Goal: Transaction & Acquisition: Obtain resource

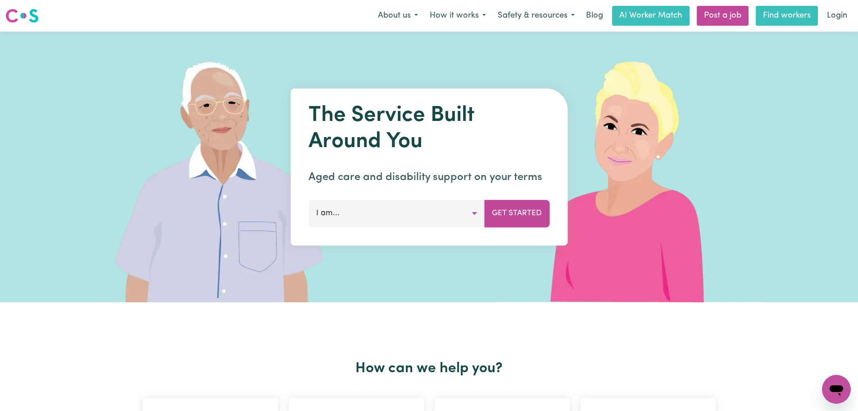
click at [774, 15] on link "Find workers" at bounding box center [787, 16] width 62 height 20
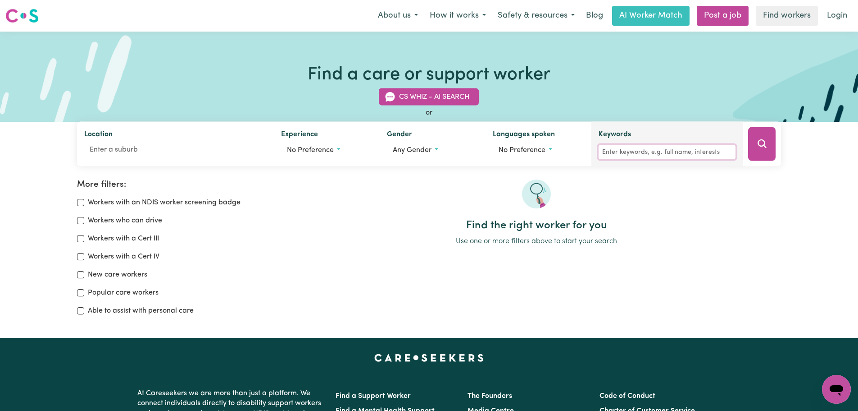
click at [633, 154] on input "Keywords" at bounding box center [667, 152] width 137 height 14
type input "[PERSON_NAME]"
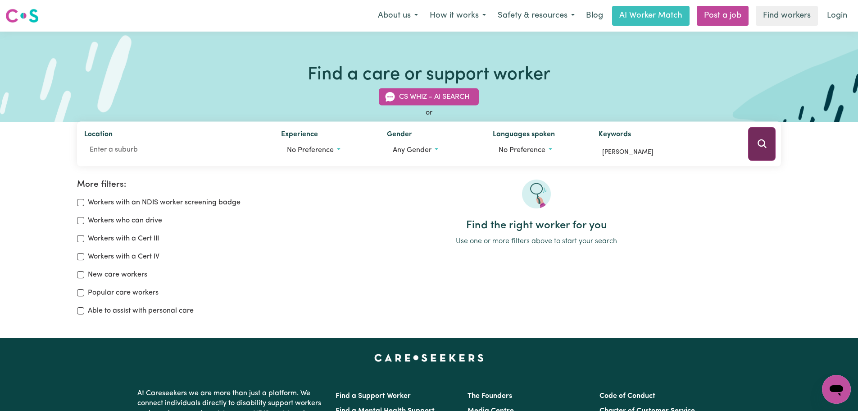
click at [764, 147] on icon "Search" at bounding box center [762, 143] width 11 height 11
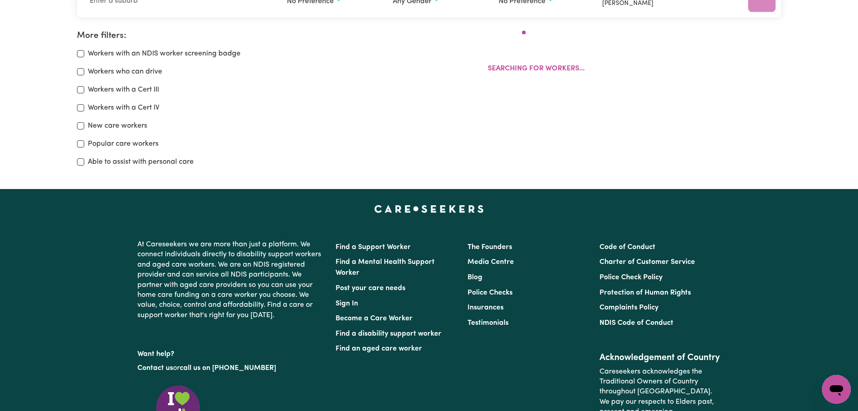
scroll to position [151, 0]
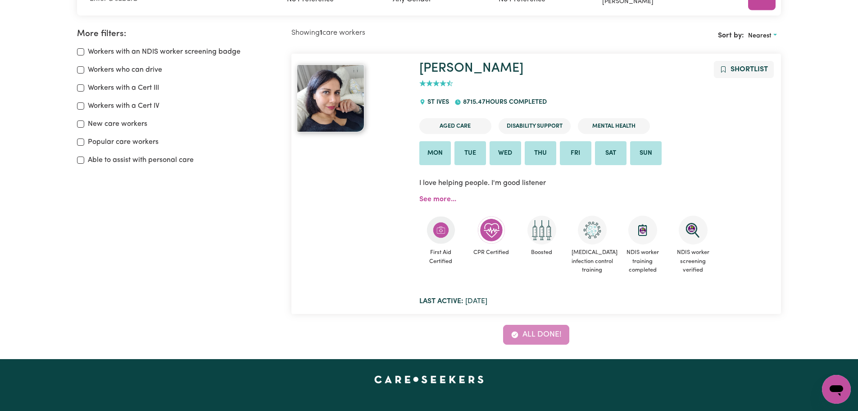
click at [352, 100] on img at bounding box center [331, 98] width 68 height 68
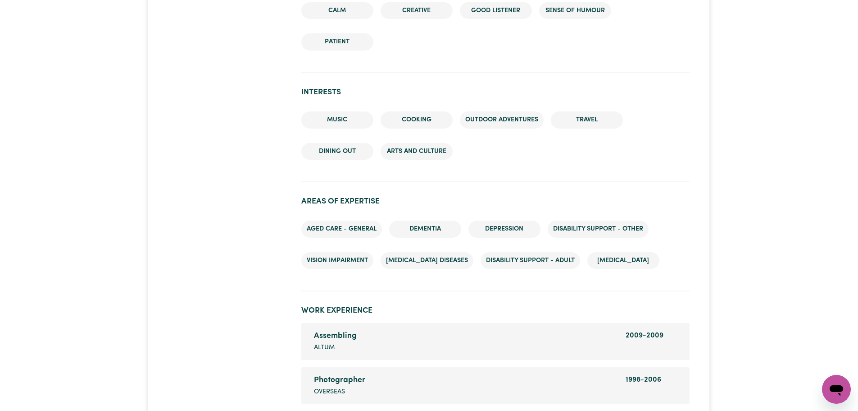
scroll to position [904, 0]
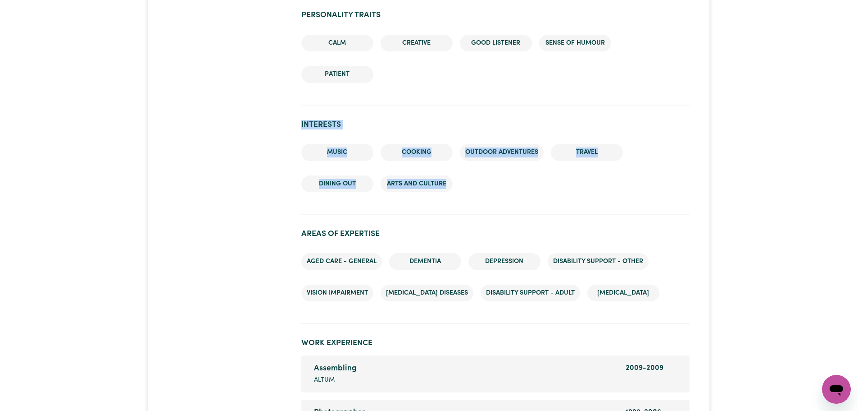
drag, startPoint x: 461, startPoint y: 192, endPoint x: 297, endPoint y: 128, distance: 175.8
click at [297, 128] on div "[GEOGRAPHIC_DATA] 8715.47 hours completed Contact Invite for Job Shortlist Aged…" at bounding box center [495, 240] width 399 height 2111
copy section "Interests Music Cooking Outdoor adventures Travel Dining out Arts and Culture"
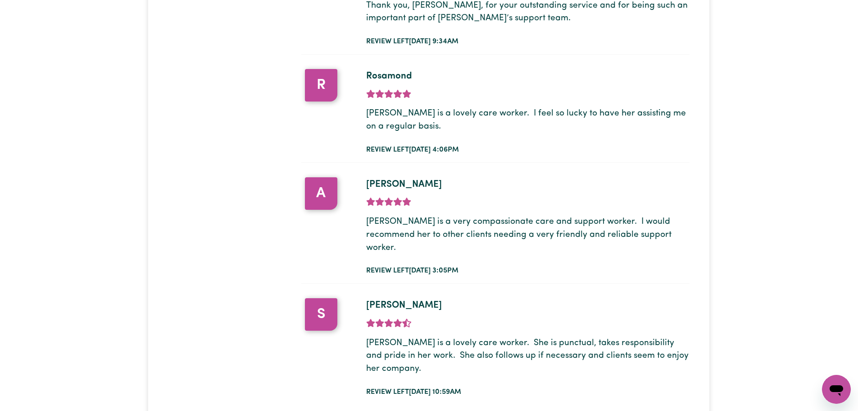
scroll to position [1715, 0]
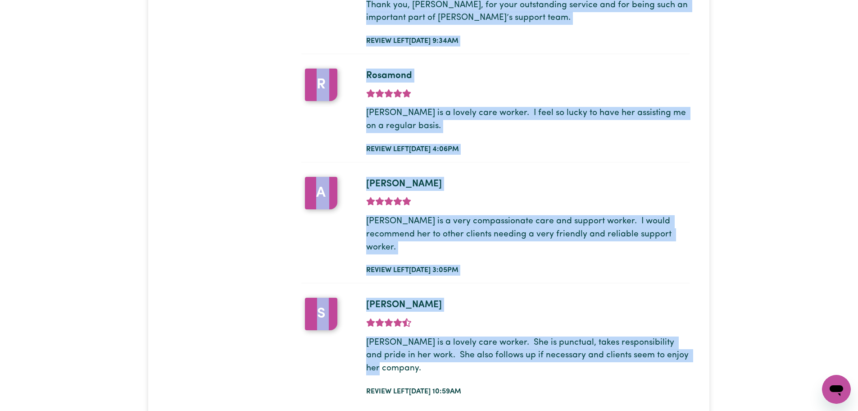
drag, startPoint x: 366, startPoint y: 164, endPoint x: 681, endPoint y: 322, distance: 352.9
click at [681, 322] on div "3 Hours ongoing weekend [DATE] and [DATE] support from 9:30AM - 12:30PM J Revie…" at bounding box center [495, 126] width 388 height 554
copy div "L ipsu dolorsi ametc adi elit se Doei, tem inc utlaboree Dolor magn aliquaenima…"
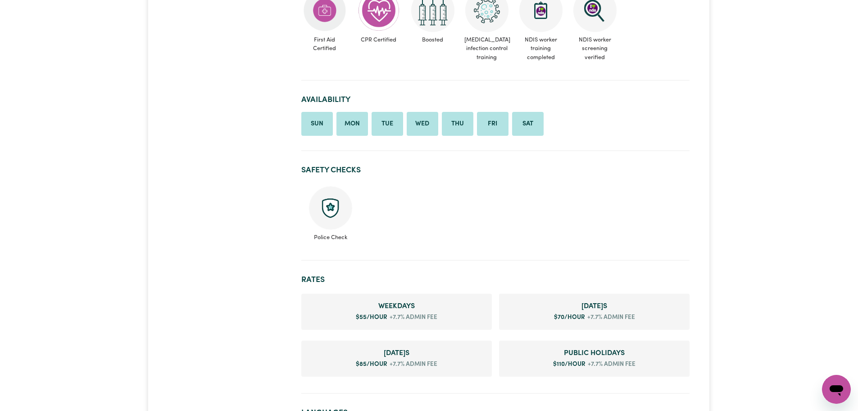
scroll to position [0, 0]
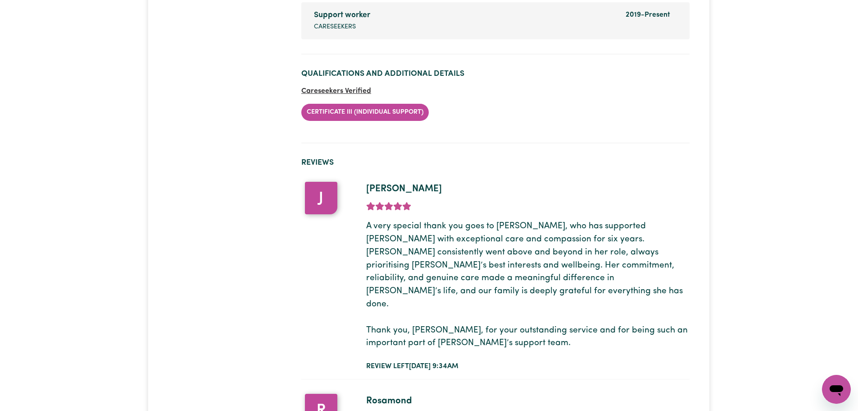
scroll to position [1416, 0]
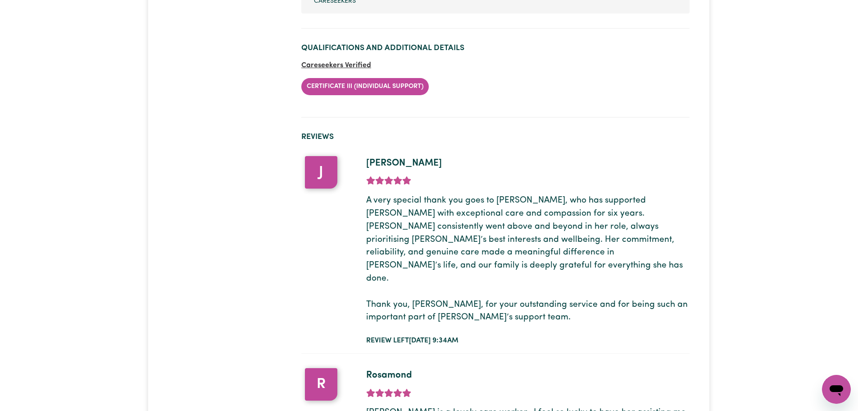
click at [569, 228] on p "A very special thank you goes to [PERSON_NAME], who has supported [PERSON_NAME]…" at bounding box center [528, 259] width 324 height 130
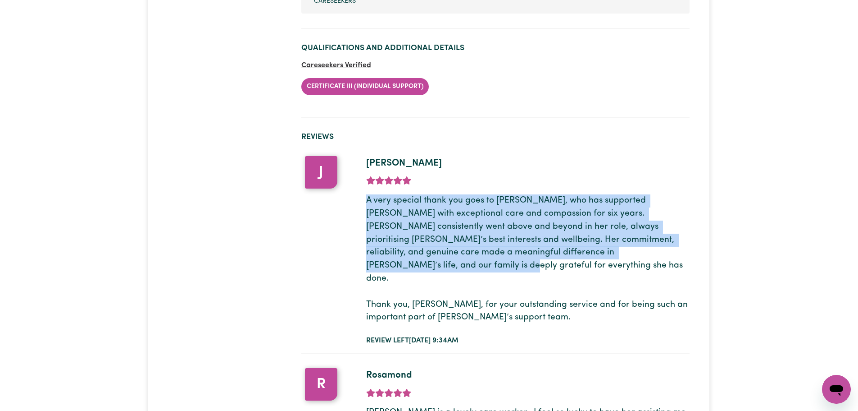
drag, startPoint x: 575, startPoint y: 251, endPoint x: 367, endPoint y: 205, distance: 213.6
click at [367, 205] on p "A very special thank you goes to [PERSON_NAME], who has supported [PERSON_NAME]…" at bounding box center [528, 259] width 324 height 130
copy p "A very special thank you goes to [PERSON_NAME], who has supported [PERSON_NAME]…"
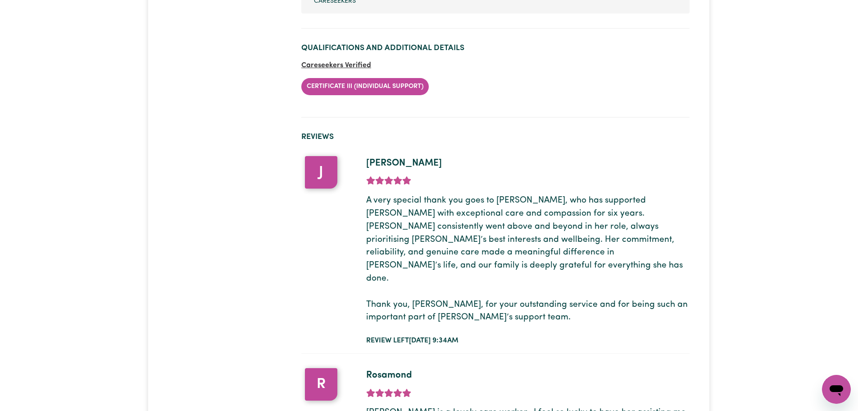
click at [538, 295] on p "A very special thank you goes to [PERSON_NAME], who has supported [PERSON_NAME]…" at bounding box center [528, 259] width 324 height 130
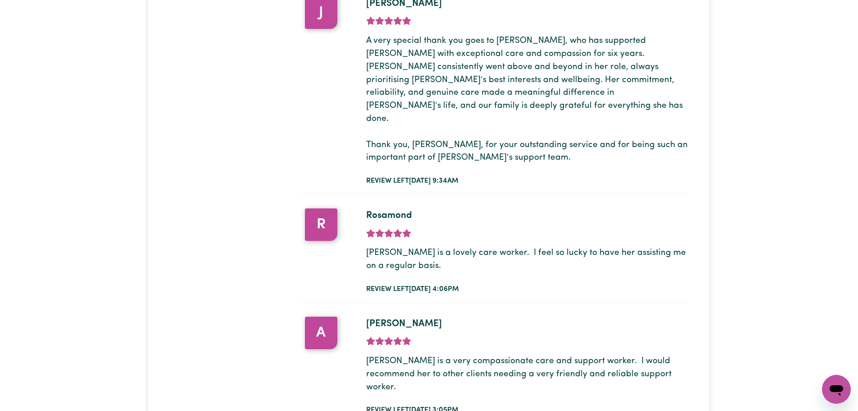
scroll to position [1582, 0]
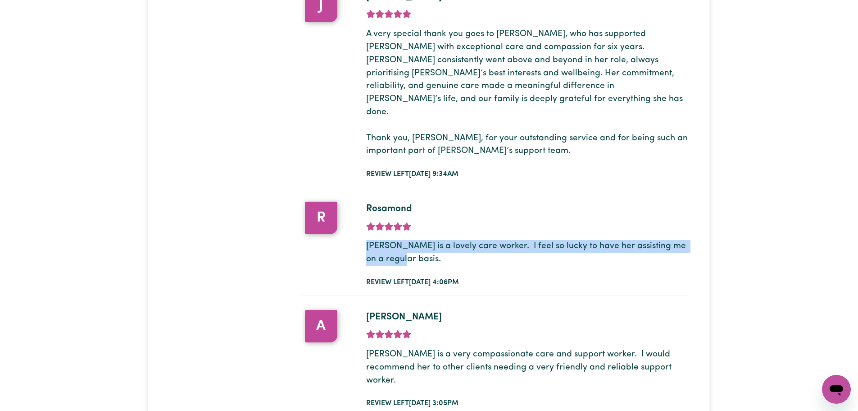
drag, startPoint x: 401, startPoint y: 235, endPoint x: 368, endPoint y: 219, distance: 36.5
click at [368, 240] on p "[PERSON_NAME] is a lovely care worker. I feel so lucky to have her assisting me…" at bounding box center [528, 253] width 324 height 26
copy p "[PERSON_NAME] is a lovely care worker. I feel so lucky to have her assisting me…"
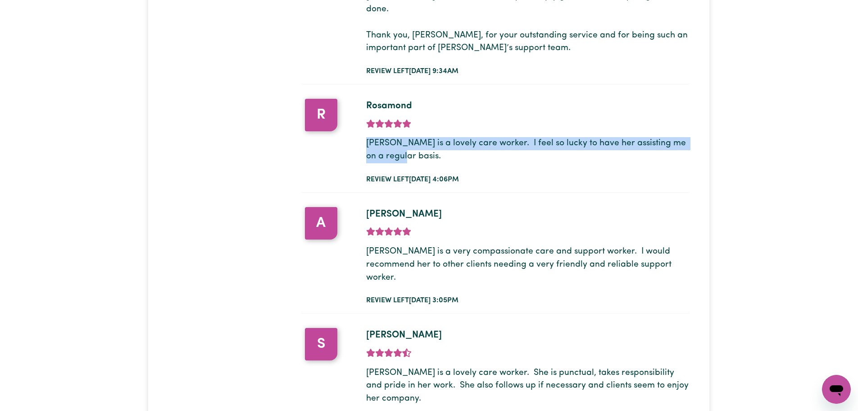
scroll to position [1691, 0]
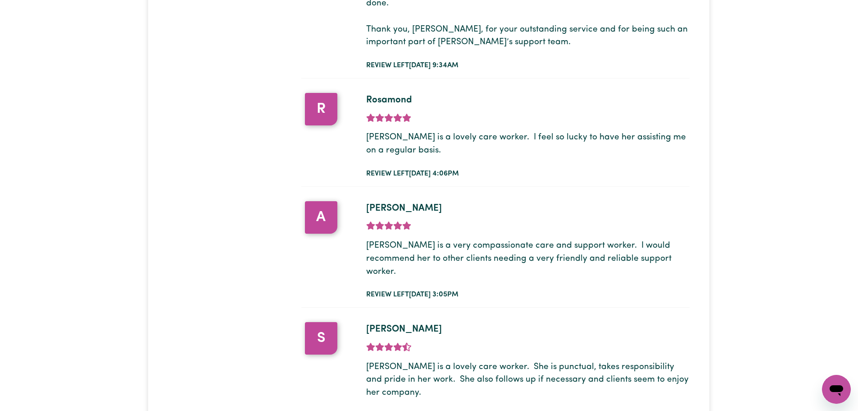
click at [581, 239] on p "[PERSON_NAME] is a very compassionate care and support worker. I would recommen…" at bounding box center [528, 258] width 324 height 39
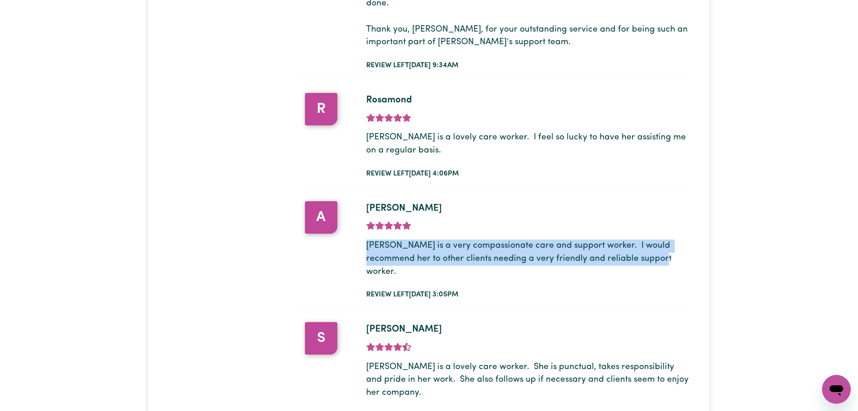
drag, startPoint x: 632, startPoint y: 237, endPoint x: 368, endPoint y: 219, distance: 264.7
click at [368, 239] on p "[PERSON_NAME] is a very compassionate care and support worker. I would recommen…" at bounding box center [528, 258] width 324 height 39
copy p "[PERSON_NAME] is a very compassionate care and support worker. I would recommen…"
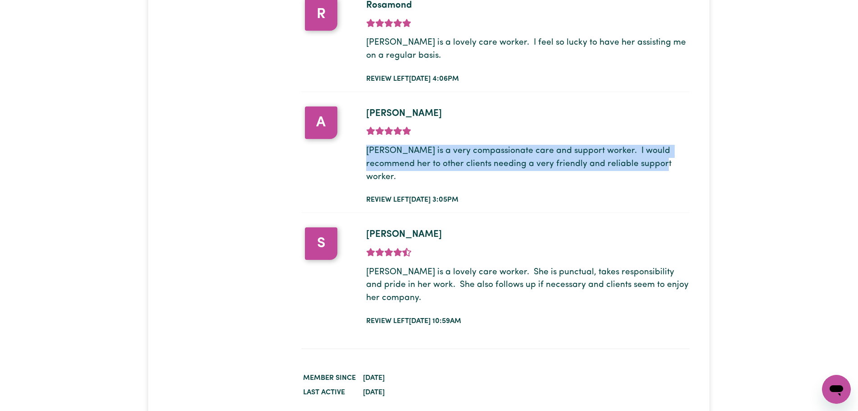
scroll to position [1768, 0]
